Goal: Book appointment/travel/reservation

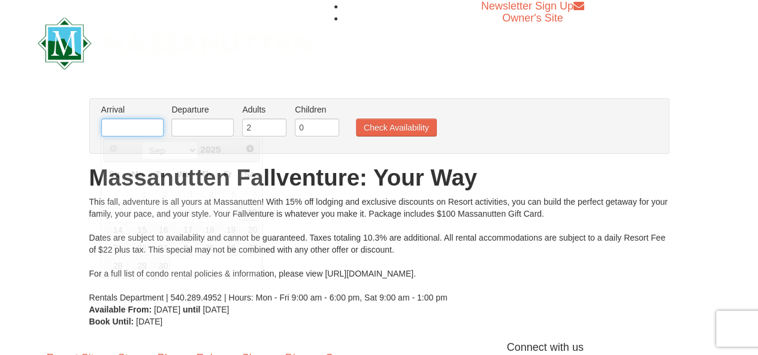
click at [129, 127] on input "text" at bounding box center [132, 128] width 62 height 18
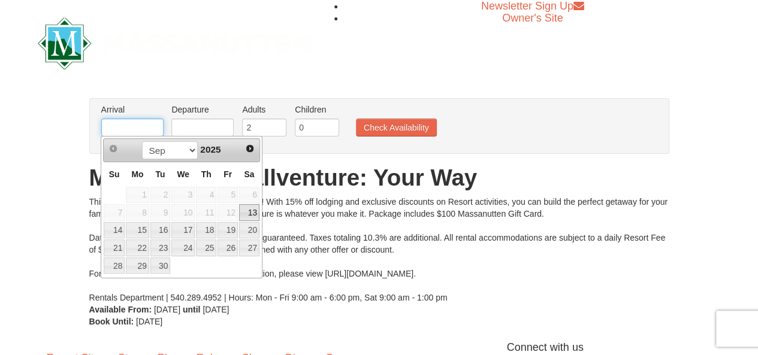
click at [129, 127] on input "text" at bounding box center [132, 128] width 62 height 18
click at [229, 243] on link "26" at bounding box center [228, 248] width 20 height 17
type input "[DATE]"
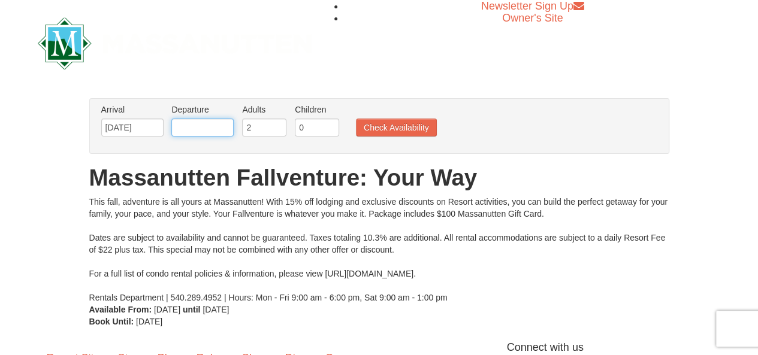
click at [215, 128] on input "text" at bounding box center [202, 128] width 62 height 18
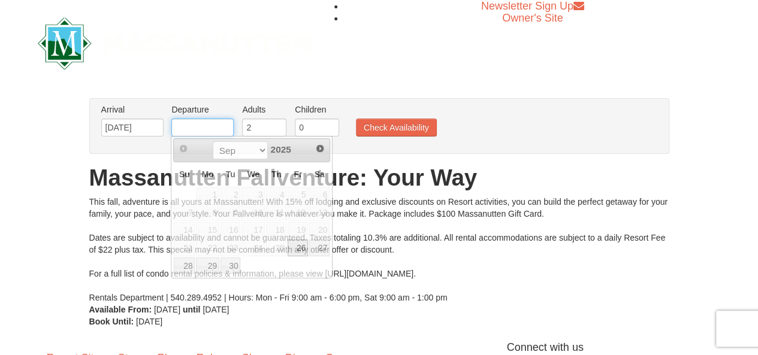
click at [215, 128] on input "text" at bounding box center [202, 128] width 62 height 18
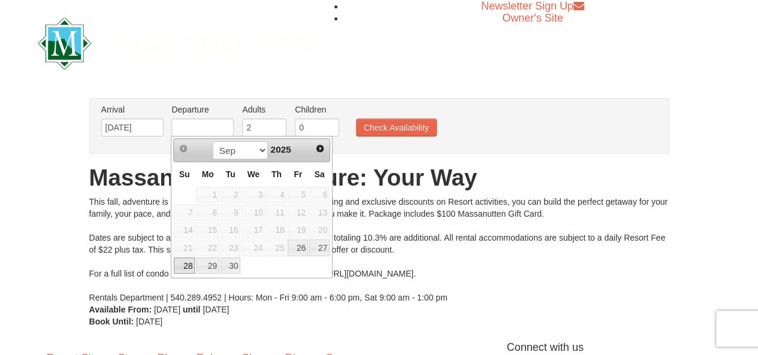
click at [187, 261] on link "28" at bounding box center [184, 266] width 21 height 17
type input "[DATE]"
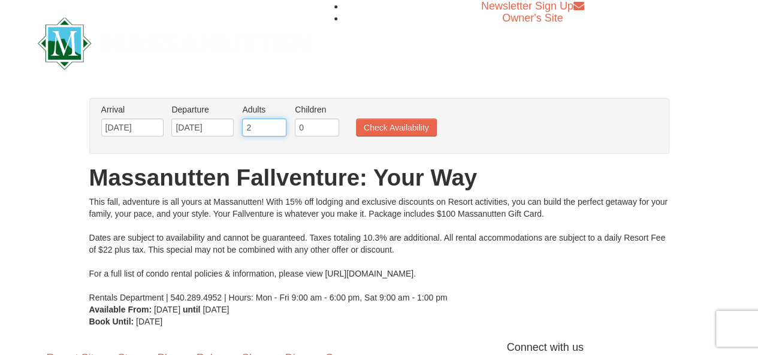
click at [257, 129] on input "2" at bounding box center [264, 128] width 44 height 18
type input "3"
click at [279, 125] on input "3" at bounding box center [264, 128] width 44 height 18
click at [310, 128] on input "0" at bounding box center [317, 128] width 44 height 18
type input "1"
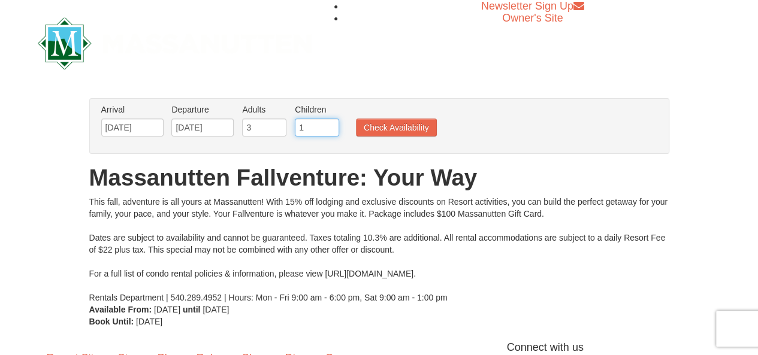
click at [331, 124] on input "1" at bounding box center [317, 128] width 44 height 18
click at [336, 142] on li "Children Please format dates MM/DD/YYYY 1" at bounding box center [317, 123] width 50 height 39
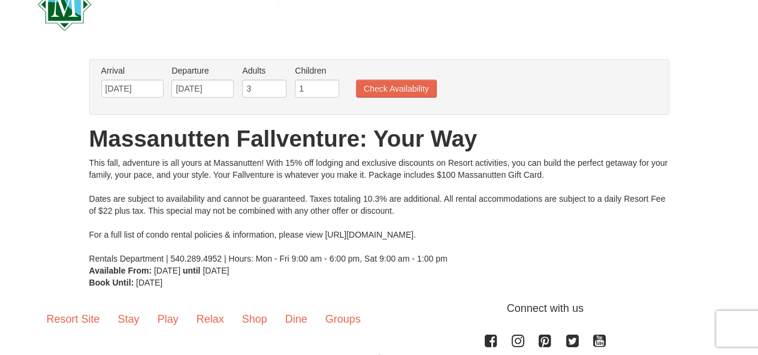
scroll to position [40, 0]
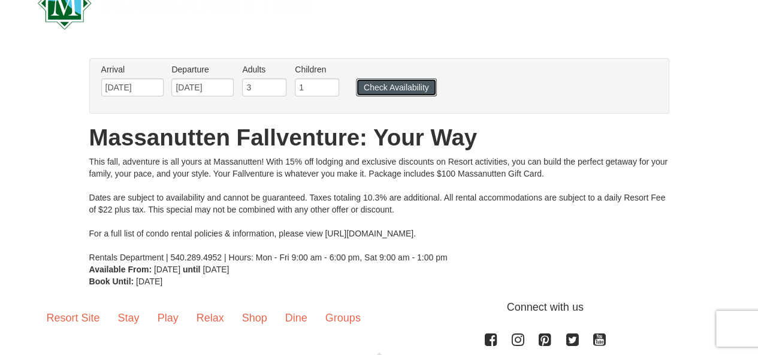
click at [402, 88] on button "Check Availability" at bounding box center [396, 88] width 81 height 18
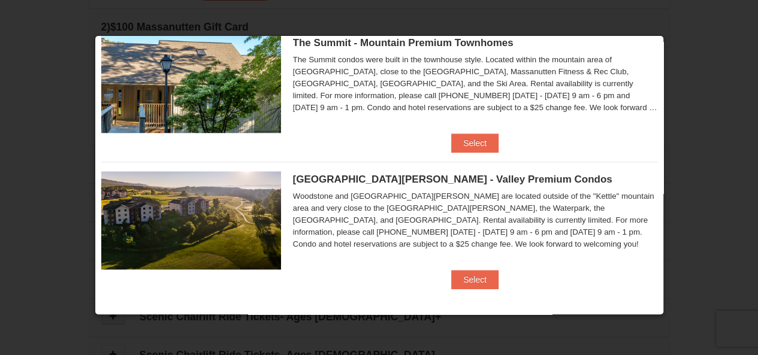
scroll to position [524, 0]
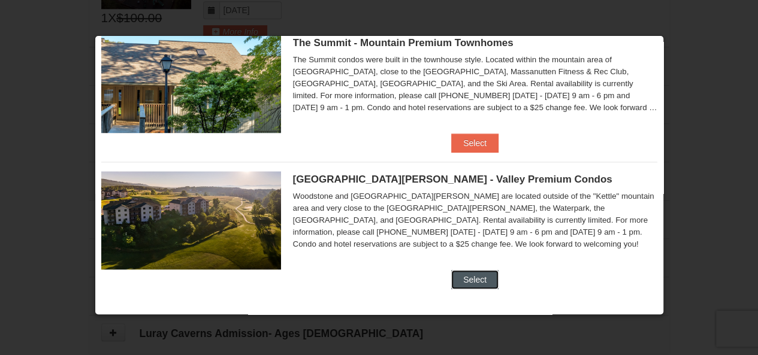
click at [469, 279] on button "Select" at bounding box center [474, 279] width 47 height 19
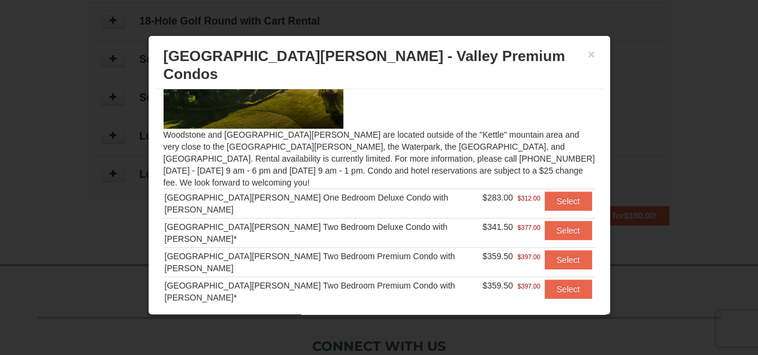
scroll to position [685, 0]
click at [555, 221] on button "Select" at bounding box center [568, 230] width 47 height 19
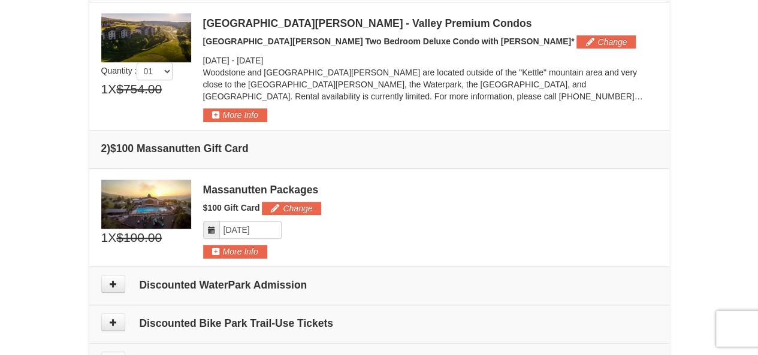
scroll to position [350, 0]
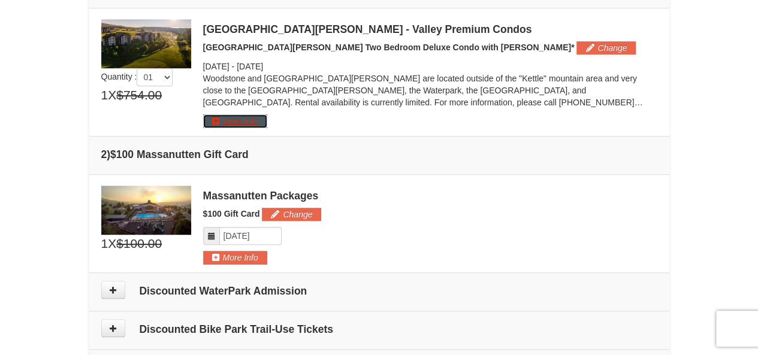
click at [226, 119] on button "More Info" at bounding box center [235, 120] width 64 height 13
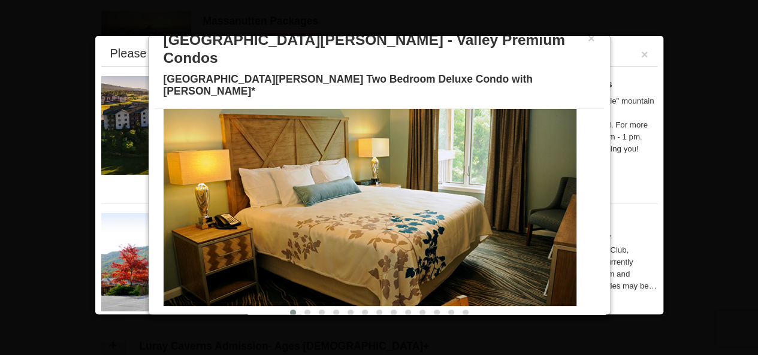
scroll to position [0, 0]
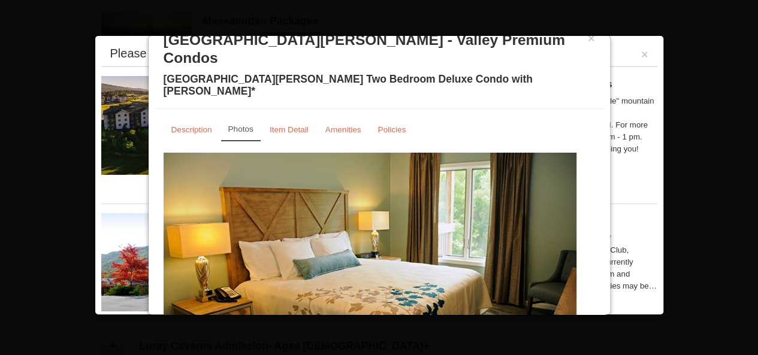
click at [247, 118] on link "Photos" at bounding box center [241, 129] width 40 height 23
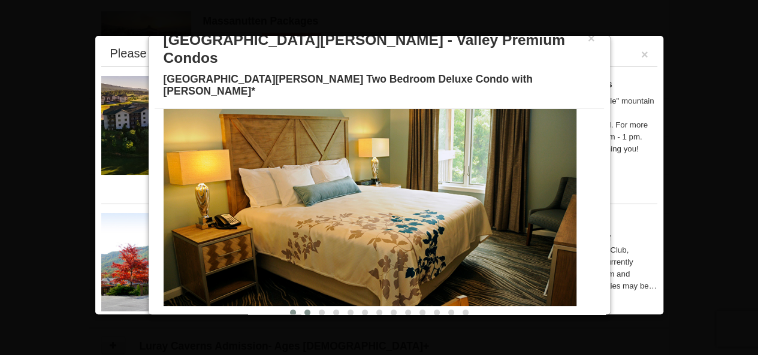
click at [305, 310] on span at bounding box center [308, 313] width 6 height 6
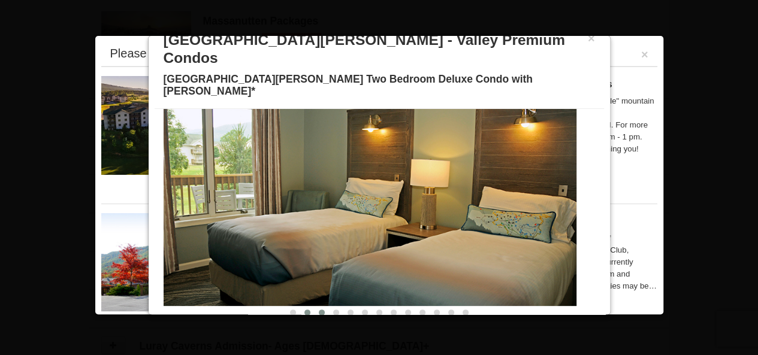
click at [319, 310] on span at bounding box center [322, 313] width 6 height 6
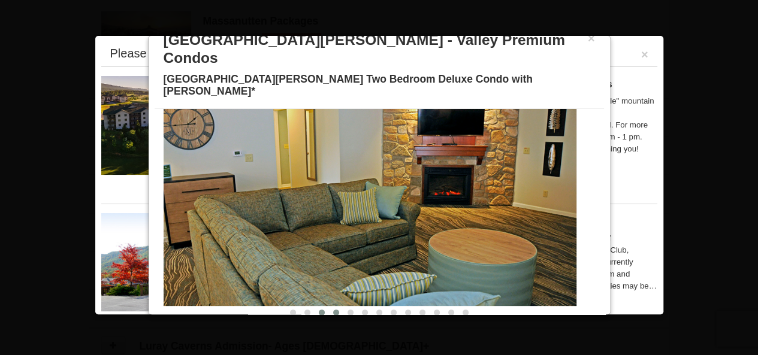
click at [333, 310] on span at bounding box center [336, 313] width 6 height 6
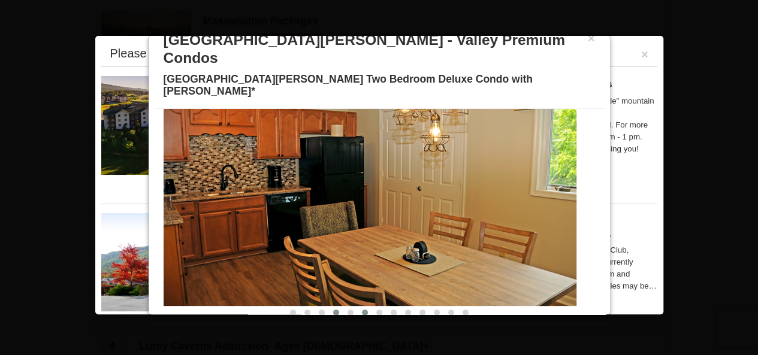
click at [362, 310] on span at bounding box center [365, 313] width 6 height 6
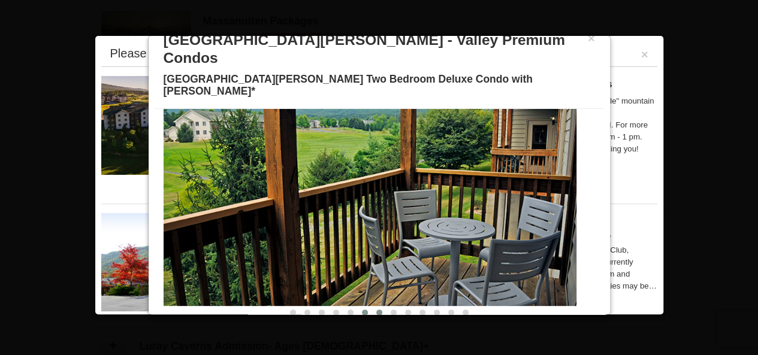
click at [376, 310] on span at bounding box center [379, 313] width 6 height 6
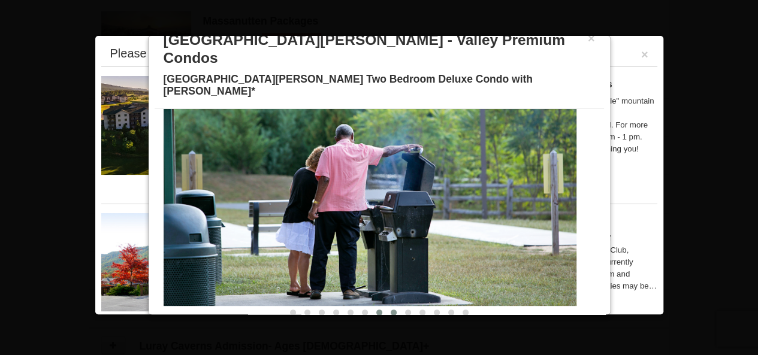
click at [391, 310] on span at bounding box center [394, 313] width 6 height 6
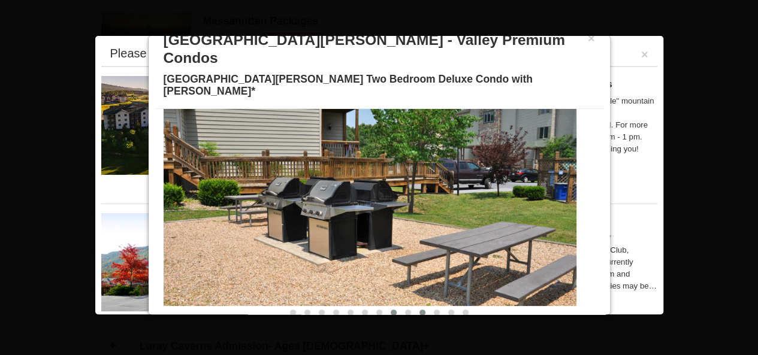
click at [420, 310] on span at bounding box center [423, 313] width 6 height 6
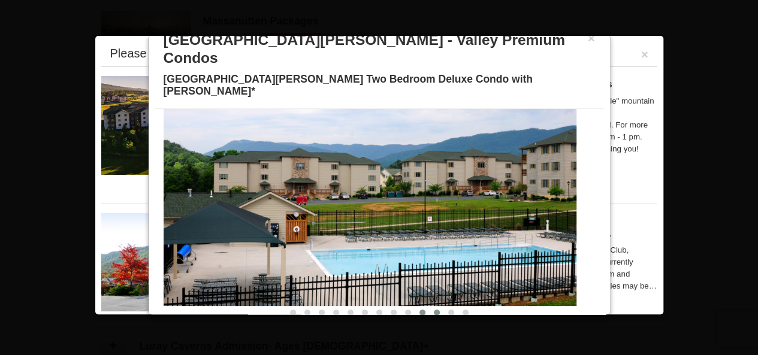
click at [434, 310] on span at bounding box center [437, 313] width 6 height 6
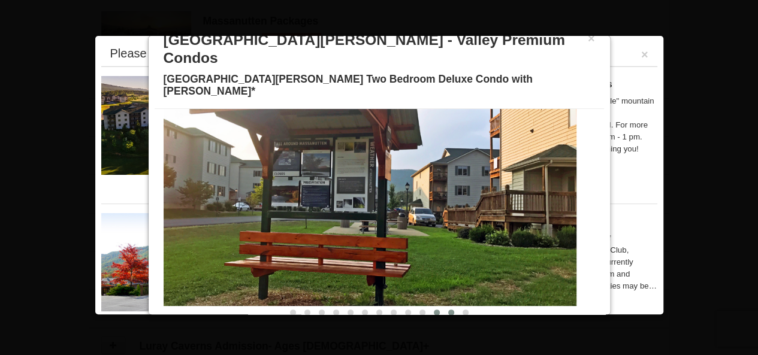
click at [448, 310] on span at bounding box center [451, 313] width 6 height 6
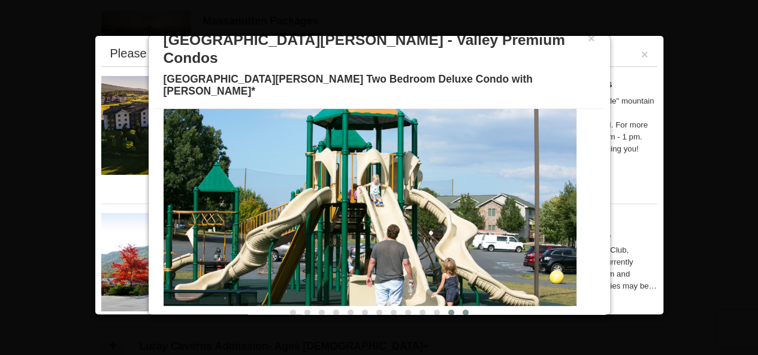
click at [463, 310] on span at bounding box center [466, 313] width 6 height 6
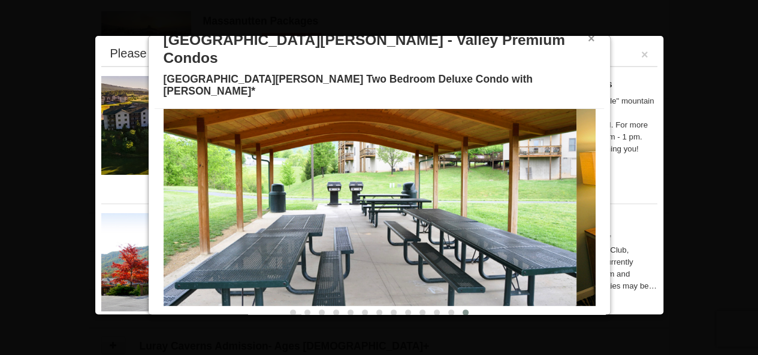
click at [588, 39] on button "×" at bounding box center [591, 38] width 7 height 12
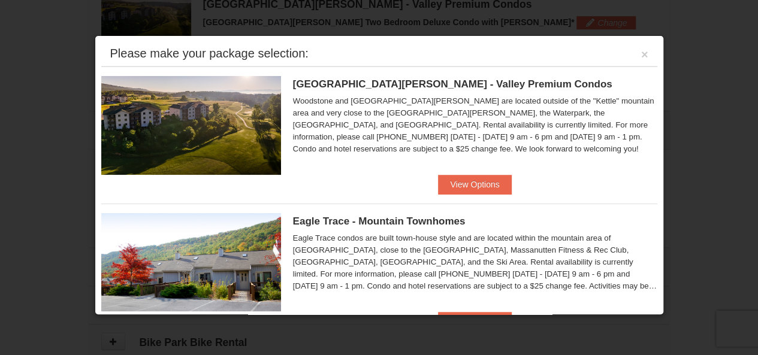
scroll to position [334, 0]
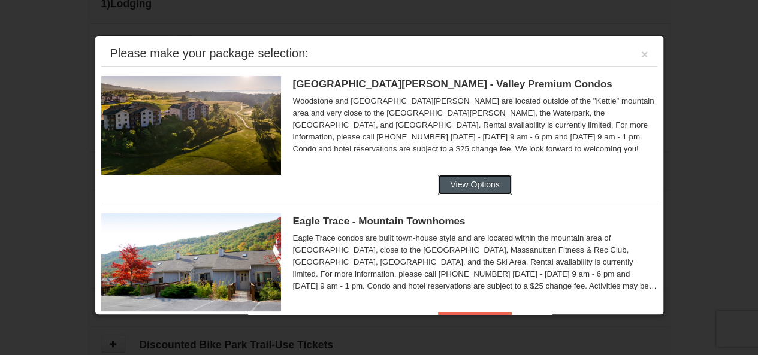
click at [464, 183] on button "View Options" at bounding box center [474, 184] width 73 height 19
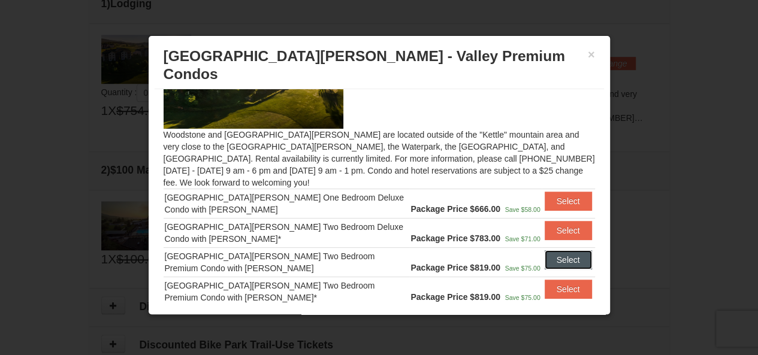
click at [560, 251] on button "Select" at bounding box center [568, 260] width 47 height 19
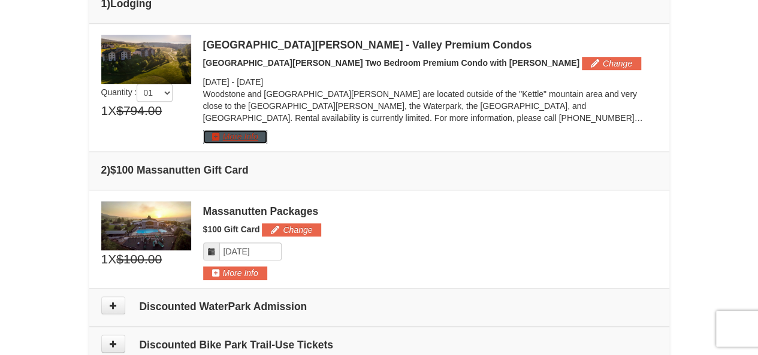
click at [246, 135] on button "More Info" at bounding box center [235, 136] width 64 height 13
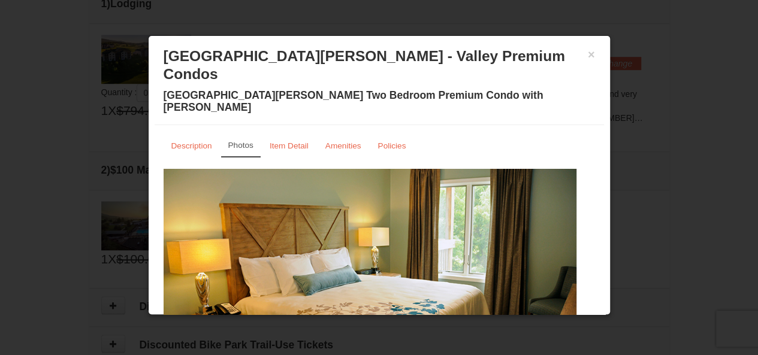
scroll to position [73, 0]
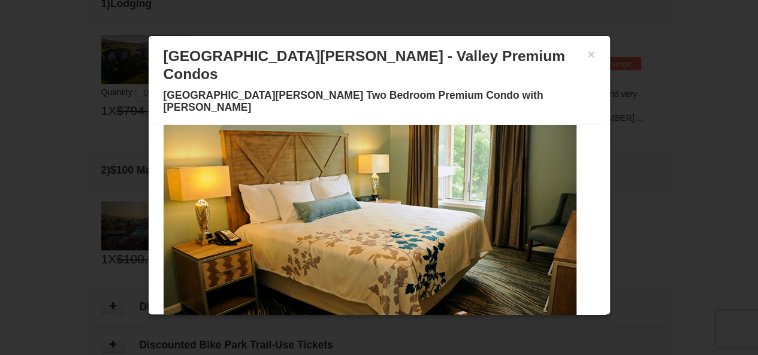
click at [293, 323] on button at bounding box center [300, 329] width 14 height 12
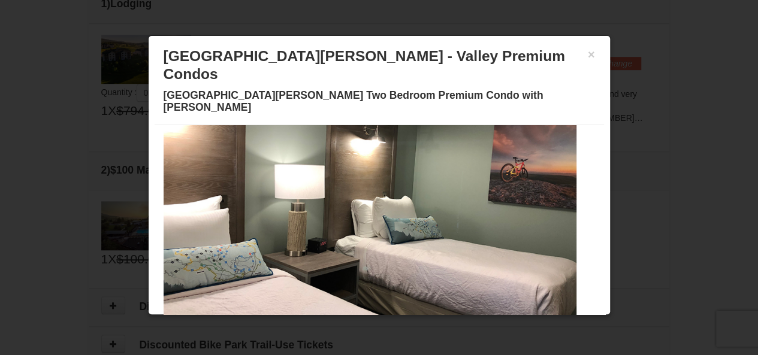
click at [312, 326] on span at bounding box center [315, 329] width 6 height 6
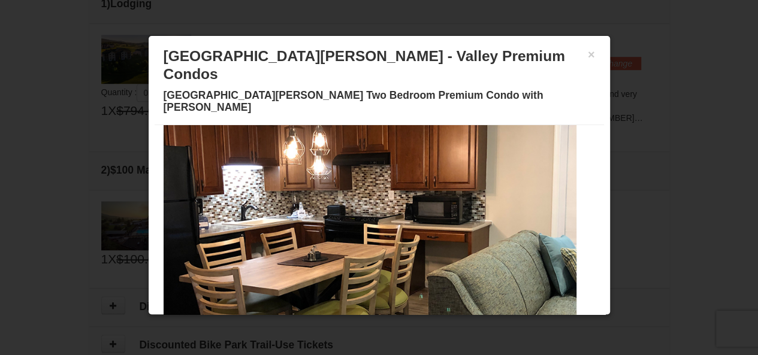
click at [326, 326] on span at bounding box center [329, 329] width 6 height 6
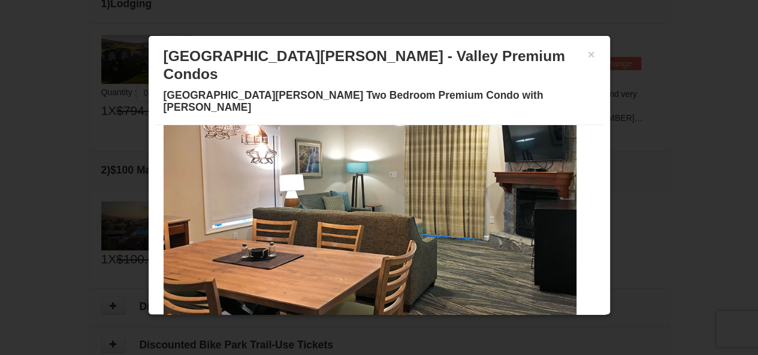
click at [340, 326] on span at bounding box center [343, 329] width 6 height 6
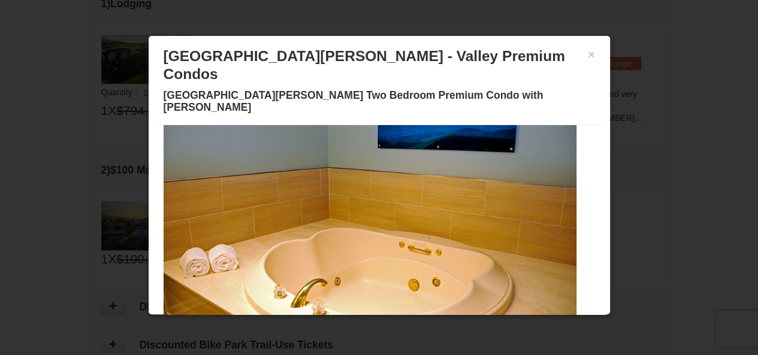
click at [355, 326] on span at bounding box center [358, 329] width 6 height 6
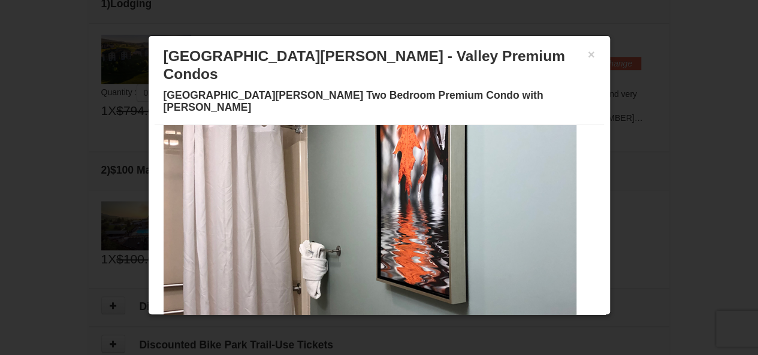
click at [369, 326] on span at bounding box center [372, 329] width 6 height 6
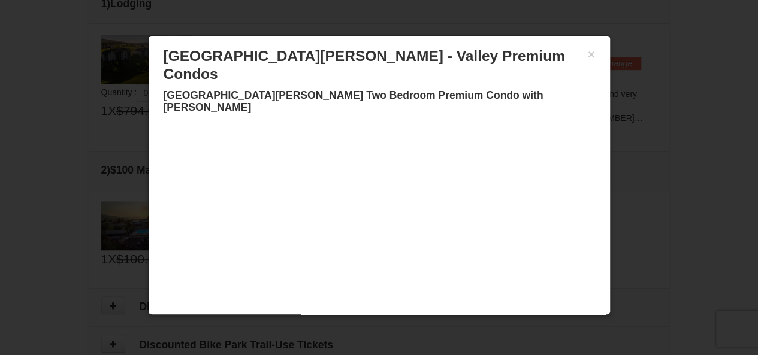
click at [369, 326] on span at bounding box center [372, 329] width 6 height 6
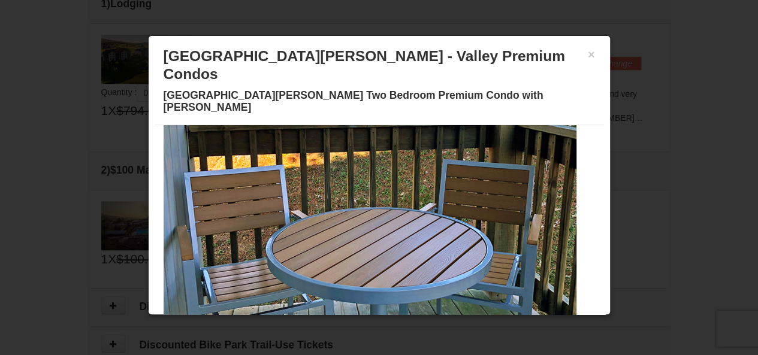
click at [384, 326] on span at bounding box center [387, 329] width 6 height 6
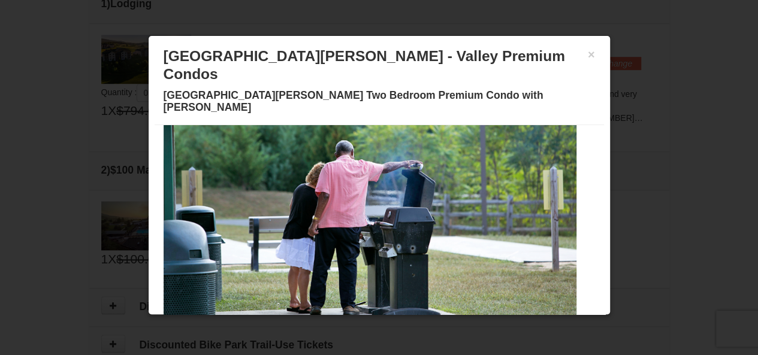
click at [369, 326] on span at bounding box center [372, 329] width 6 height 6
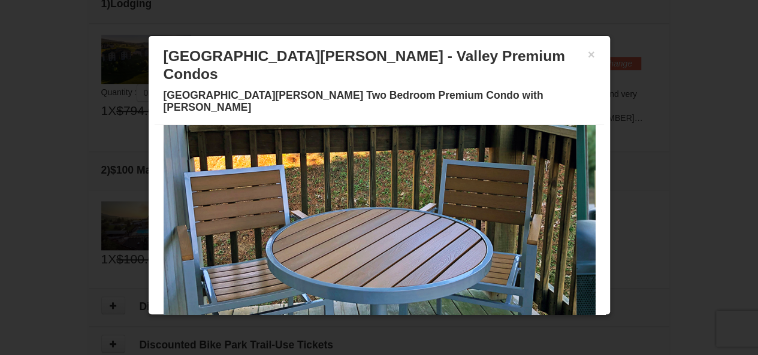
click at [427, 326] on span at bounding box center [430, 329] width 6 height 6
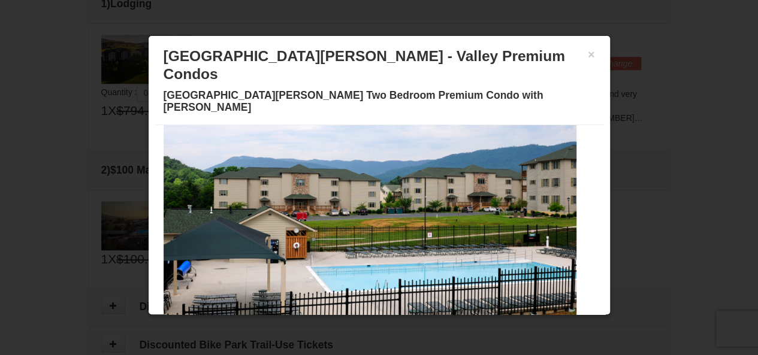
click at [470, 326] on span at bounding box center [473, 329] width 6 height 6
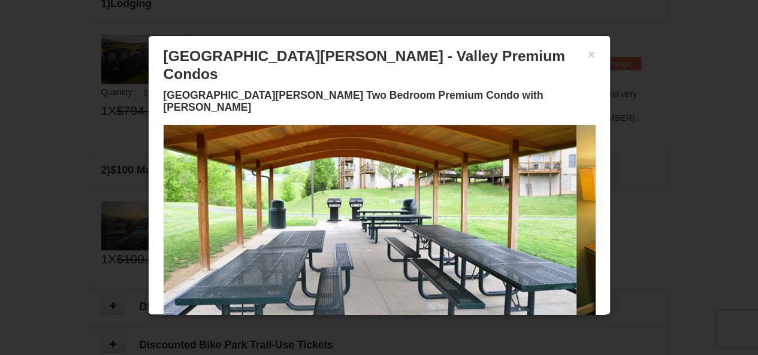
click at [283, 326] on span at bounding box center [286, 329] width 6 height 6
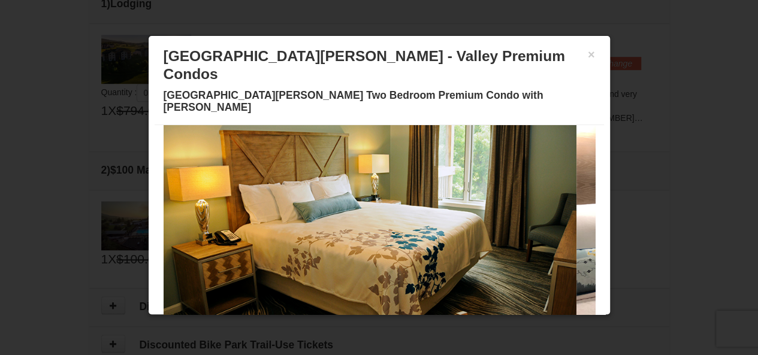
click at [297, 326] on span at bounding box center [300, 329] width 6 height 6
